Goal: Navigation & Orientation: Find specific page/section

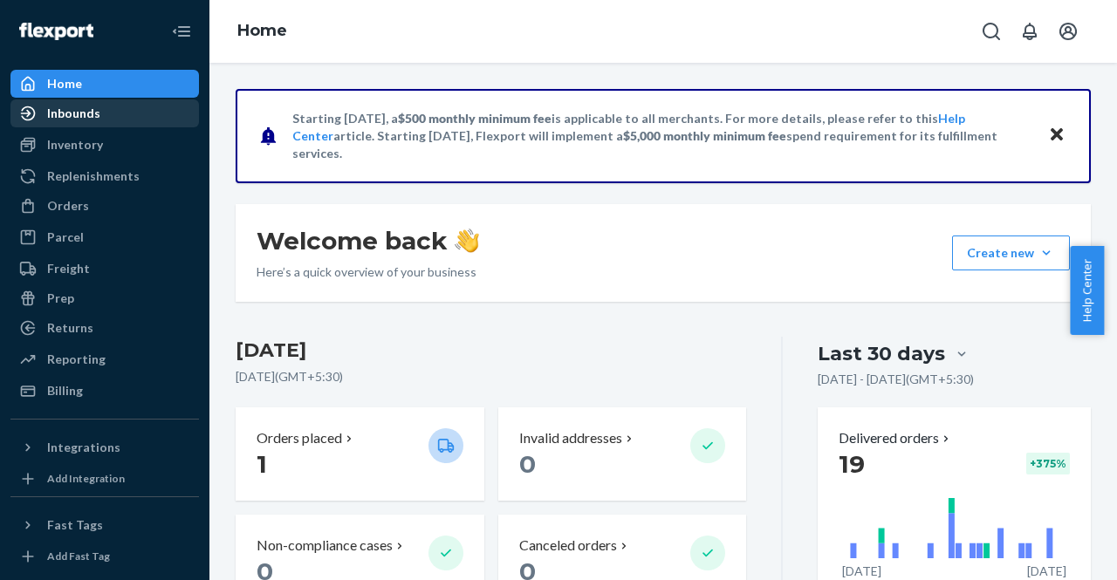
click at [69, 114] on div "Inbounds" at bounding box center [73, 113] width 53 height 17
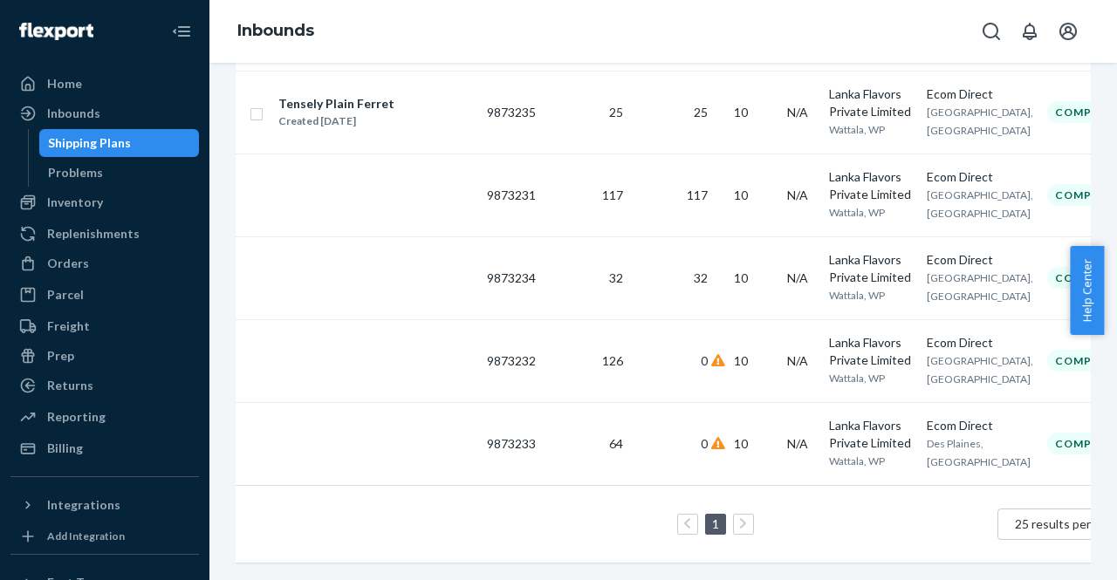
scroll to position [411, 0]
click at [86, 178] on div "Problems" at bounding box center [75, 172] width 55 height 17
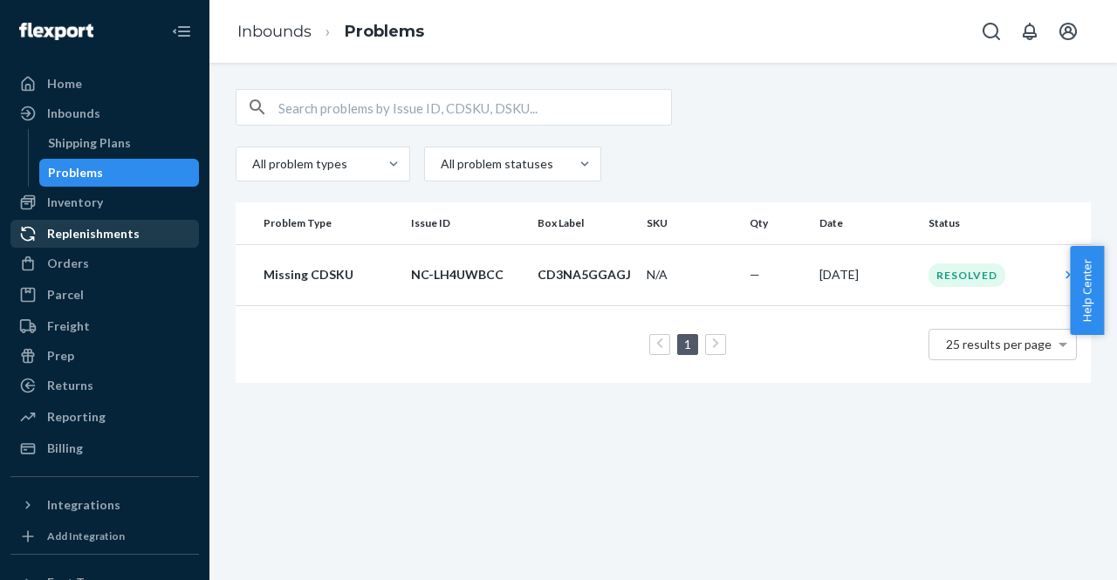
click at [79, 222] on div "Replenishments" at bounding box center [104, 234] width 185 height 24
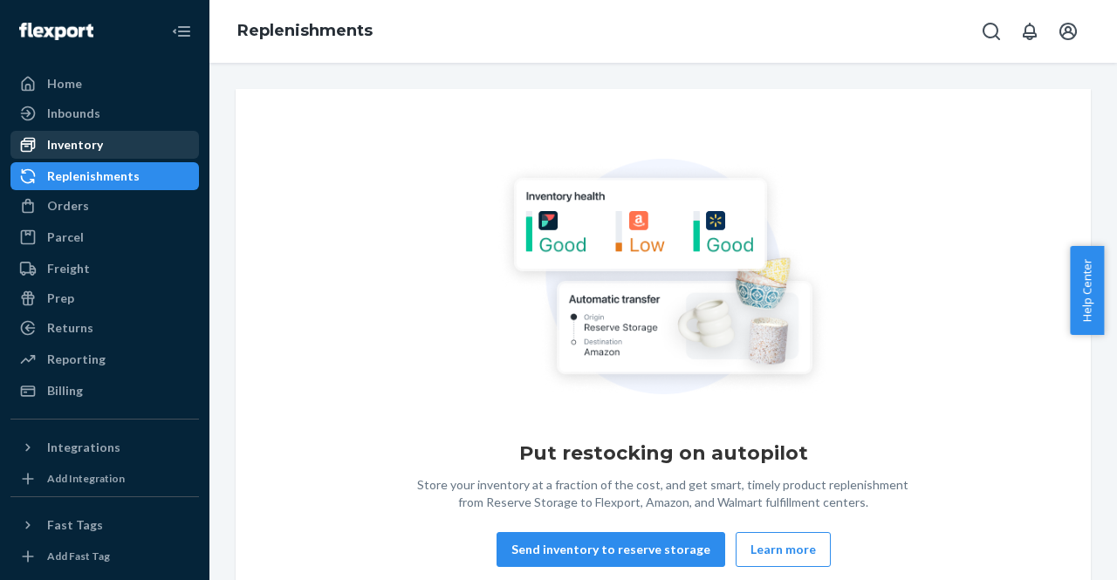
click at [73, 147] on div "Inventory" at bounding box center [75, 144] width 56 height 17
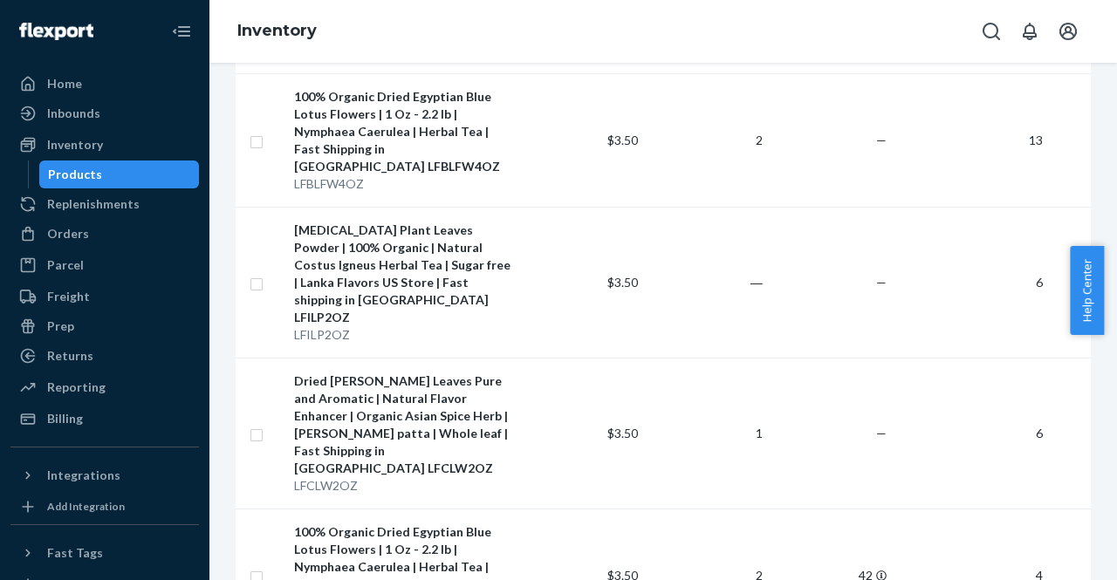
scroll to position [517, 0]
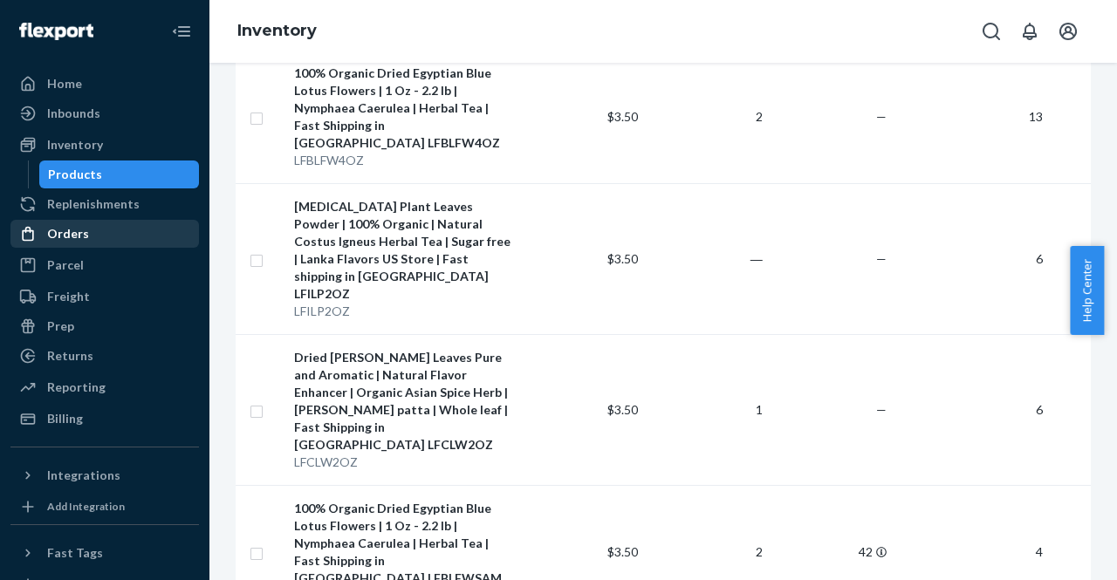
click at [98, 230] on div "Orders" at bounding box center [104, 234] width 185 height 24
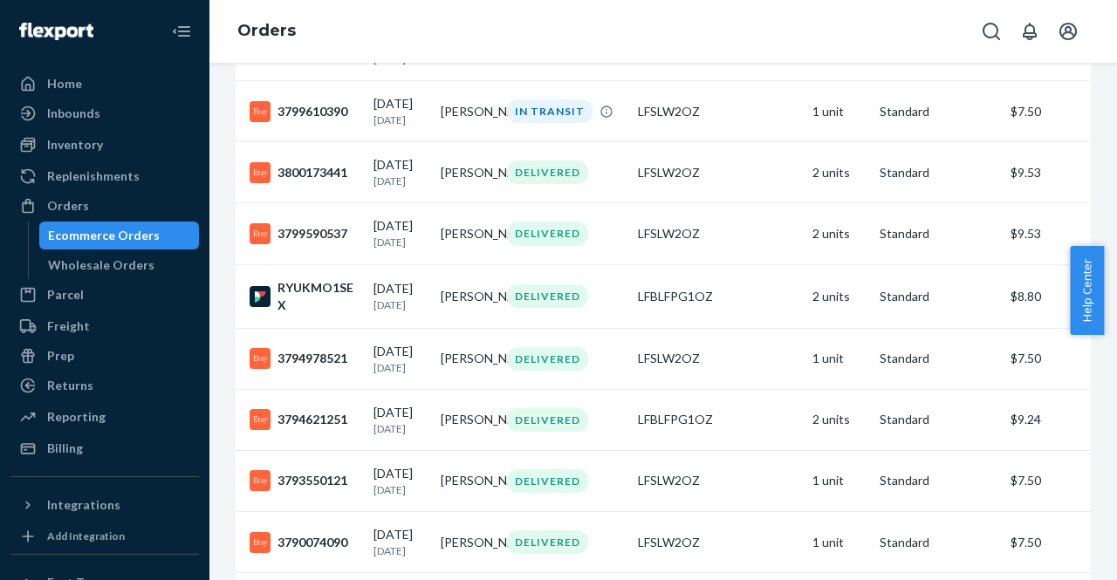
scroll to position [601, 0]
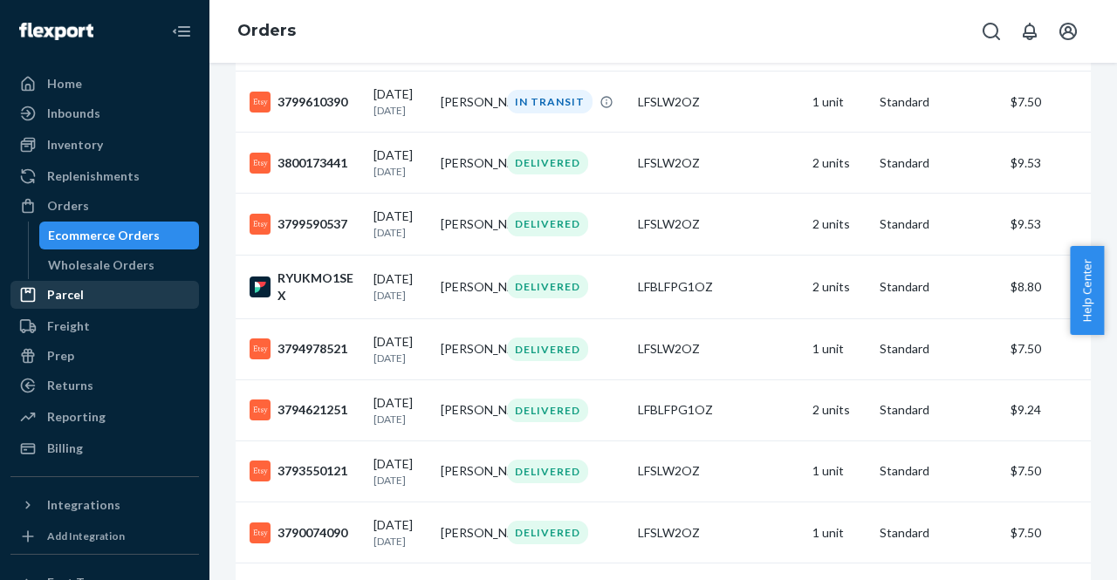
click at [55, 287] on div "Parcel" at bounding box center [65, 294] width 37 height 17
